Goal: Task Accomplishment & Management: Manage account settings

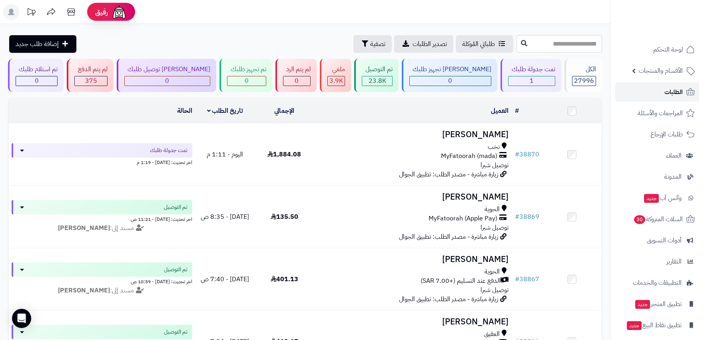
click at [671, 95] on span "الطلبات" at bounding box center [673, 91] width 18 height 11
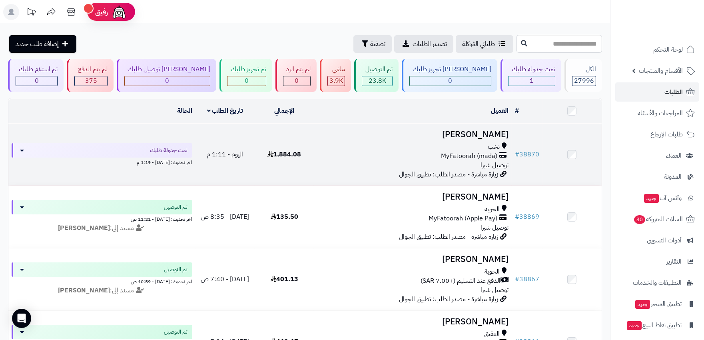
click at [369, 148] on div "نخب" at bounding box center [412, 146] width 191 height 9
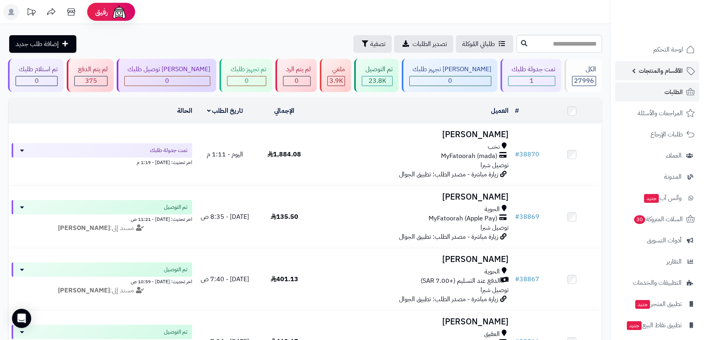
click at [661, 70] on span "الأقسام والمنتجات" at bounding box center [661, 70] width 44 height 11
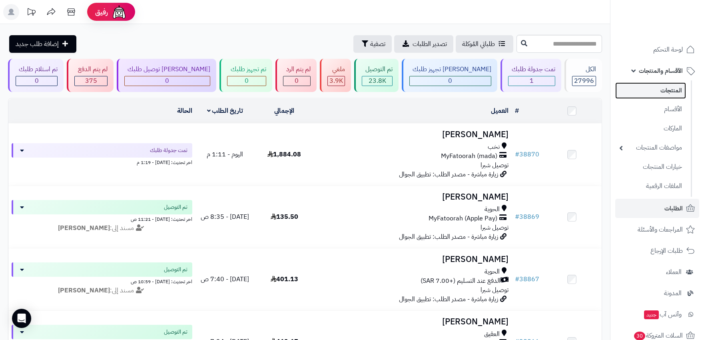
click at [658, 90] on link "المنتجات" at bounding box center [650, 90] width 71 height 16
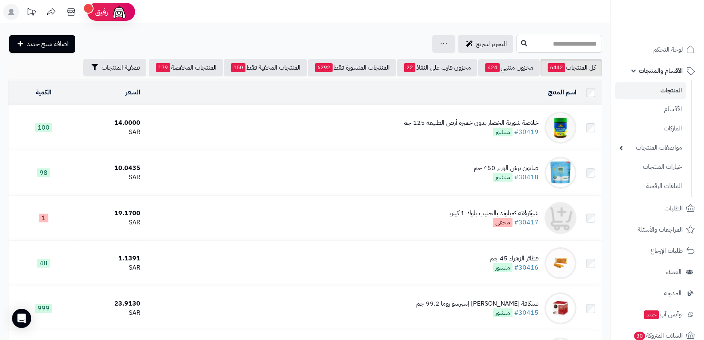
click at [566, 45] on input "text" at bounding box center [559, 44] width 86 height 18
type input "***"
click at [561, 66] on link "جالكسي بيست اوف مينيز 710 جم" at bounding box center [559, 63] width 86 height 15
click at [687, 206] on icon at bounding box center [690, 208] width 10 height 10
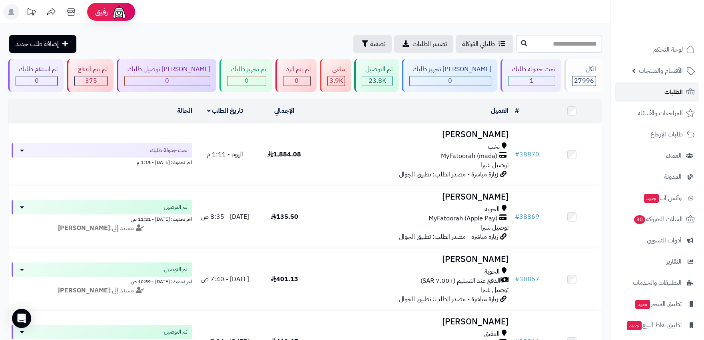
click at [664, 96] on span "الطلبات" at bounding box center [673, 91] width 18 height 11
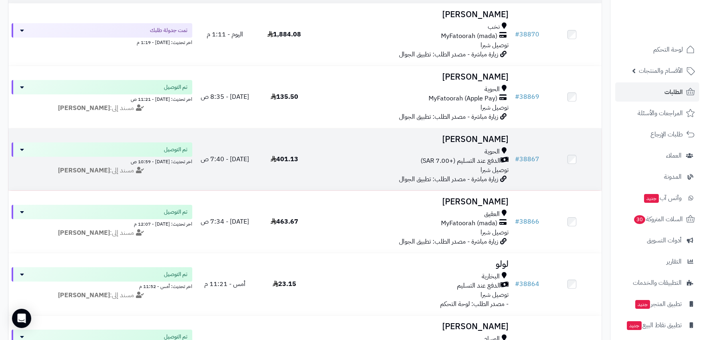
scroll to position [133, 0]
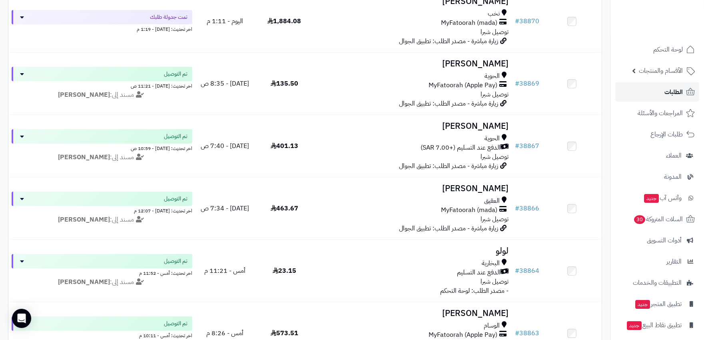
click at [683, 90] on link "الطلبات" at bounding box center [657, 91] width 84 height 19
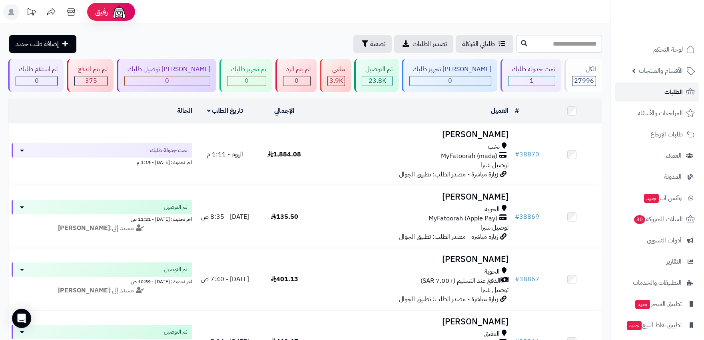
click at [670, 91] on span "الطلبات" at bounding box center [673, 91] width 18 height 11
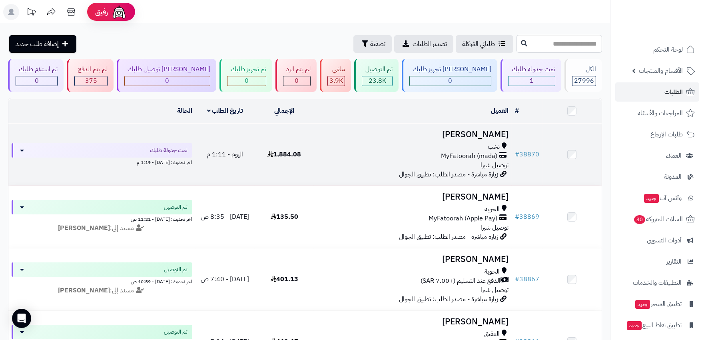
click at [481, 151] on span "MyFatoorah (mada)" at bounding box center [469, 155] width 56 height 9
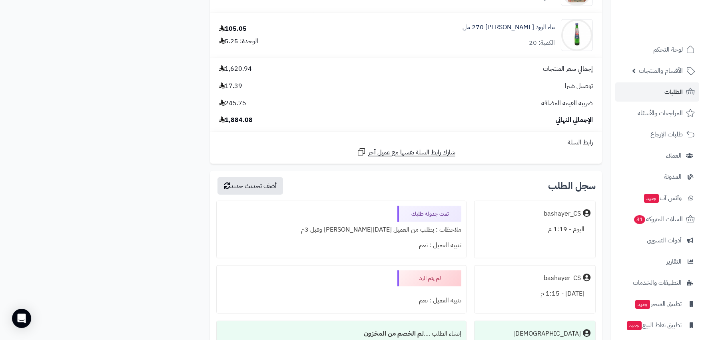
scroll to position [1909, 0]
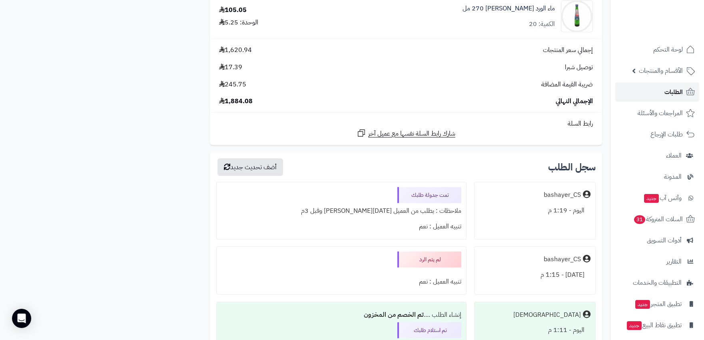
click at [674, 90] on span "الطلبات" at bounding box center [673, 91] width 18 height 11
